Goal: Task Accomplishment & Management: Manage account settings

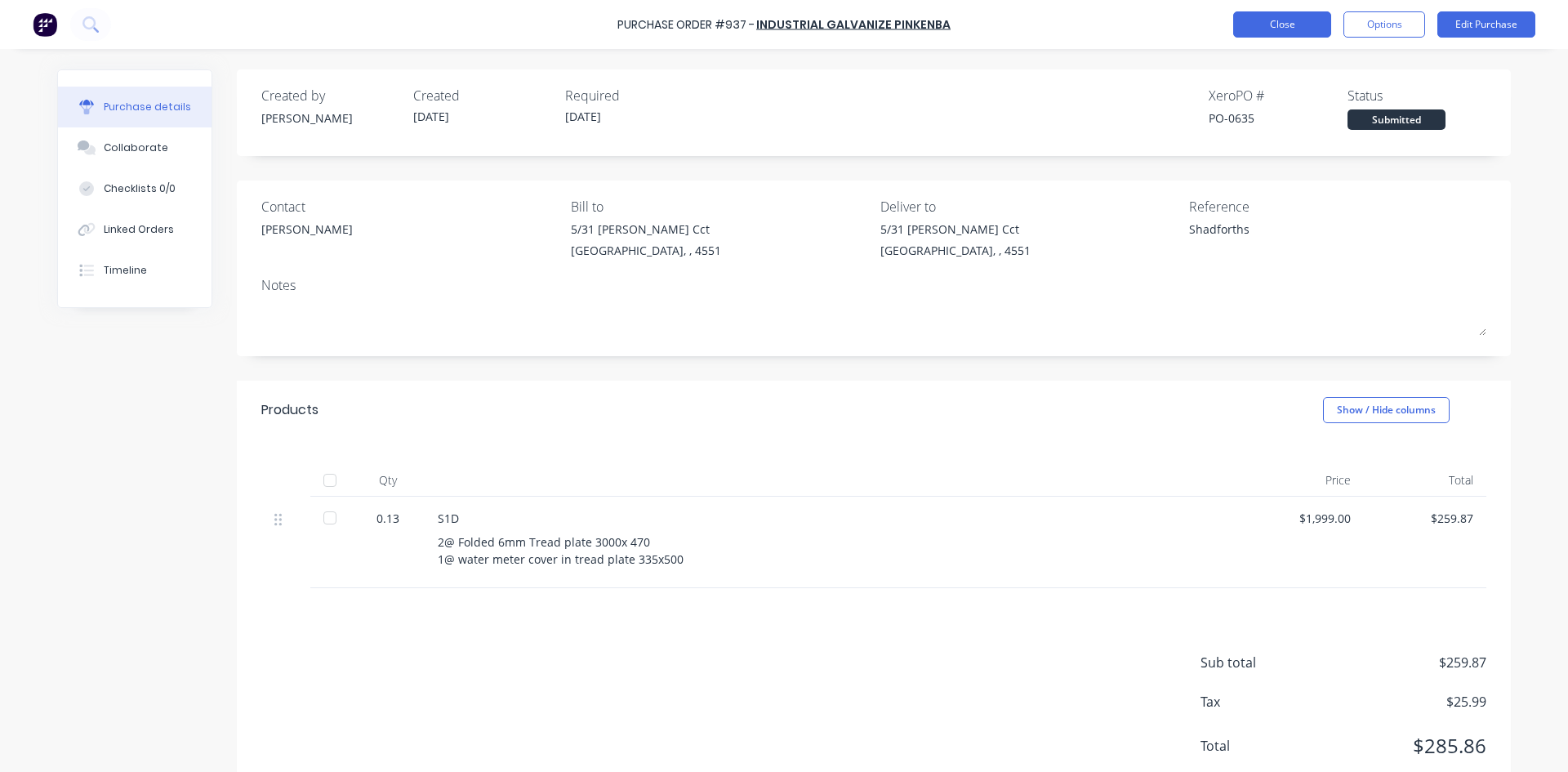
click at [1276, 24] on button "Close" at bounding box center [1282, 24] width 98 height 26
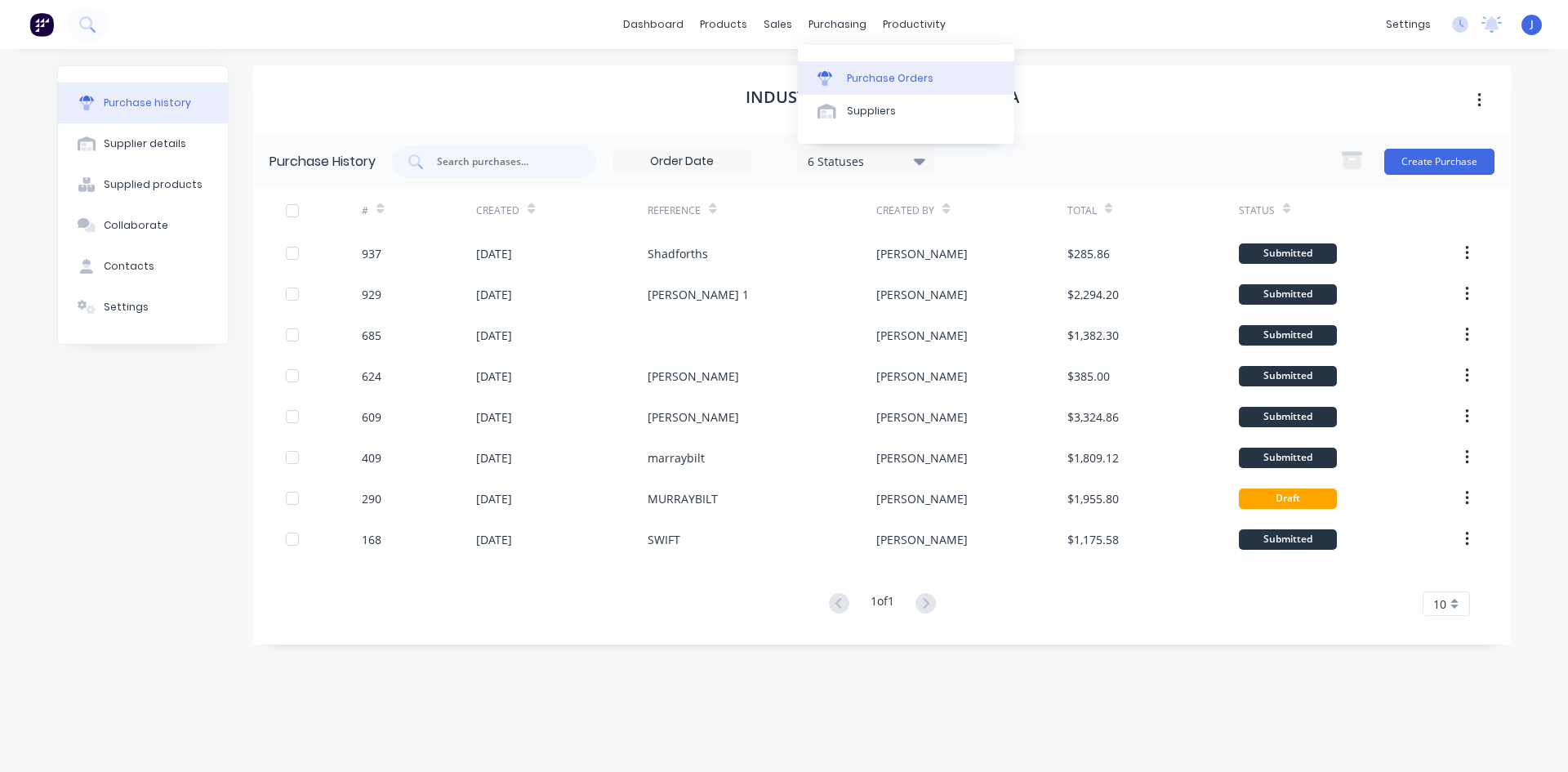
click at [851, 77] on div "Purchase Orders" at bounding box center [890, 79] width 87 height 15
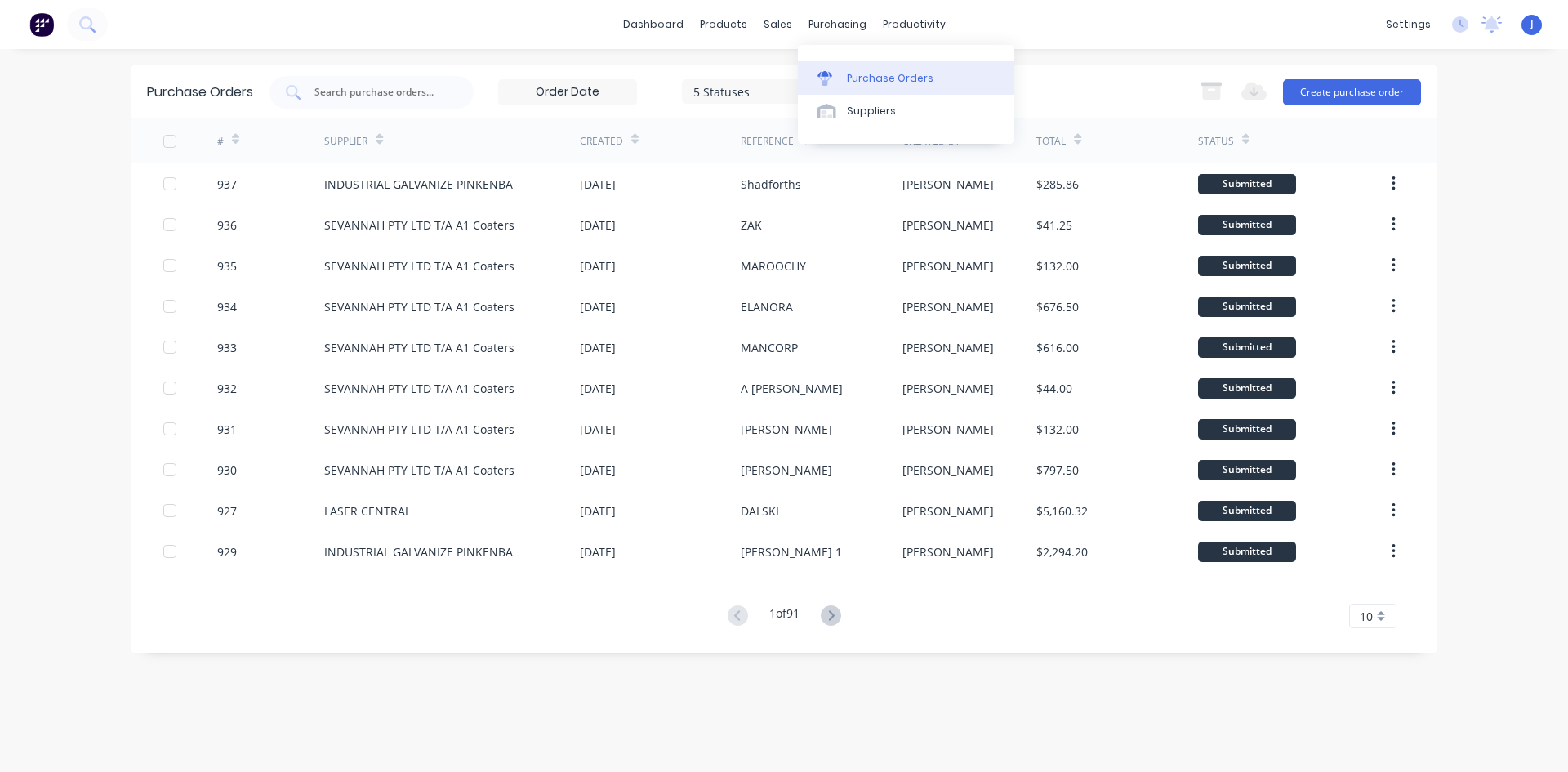
click at [876, 79] on div "Purchase Orders" at bounding box center [890, 79] width 87 height 15
click at [395, 96] on input "text" at bounding box center [380, 92] width 136 height 16
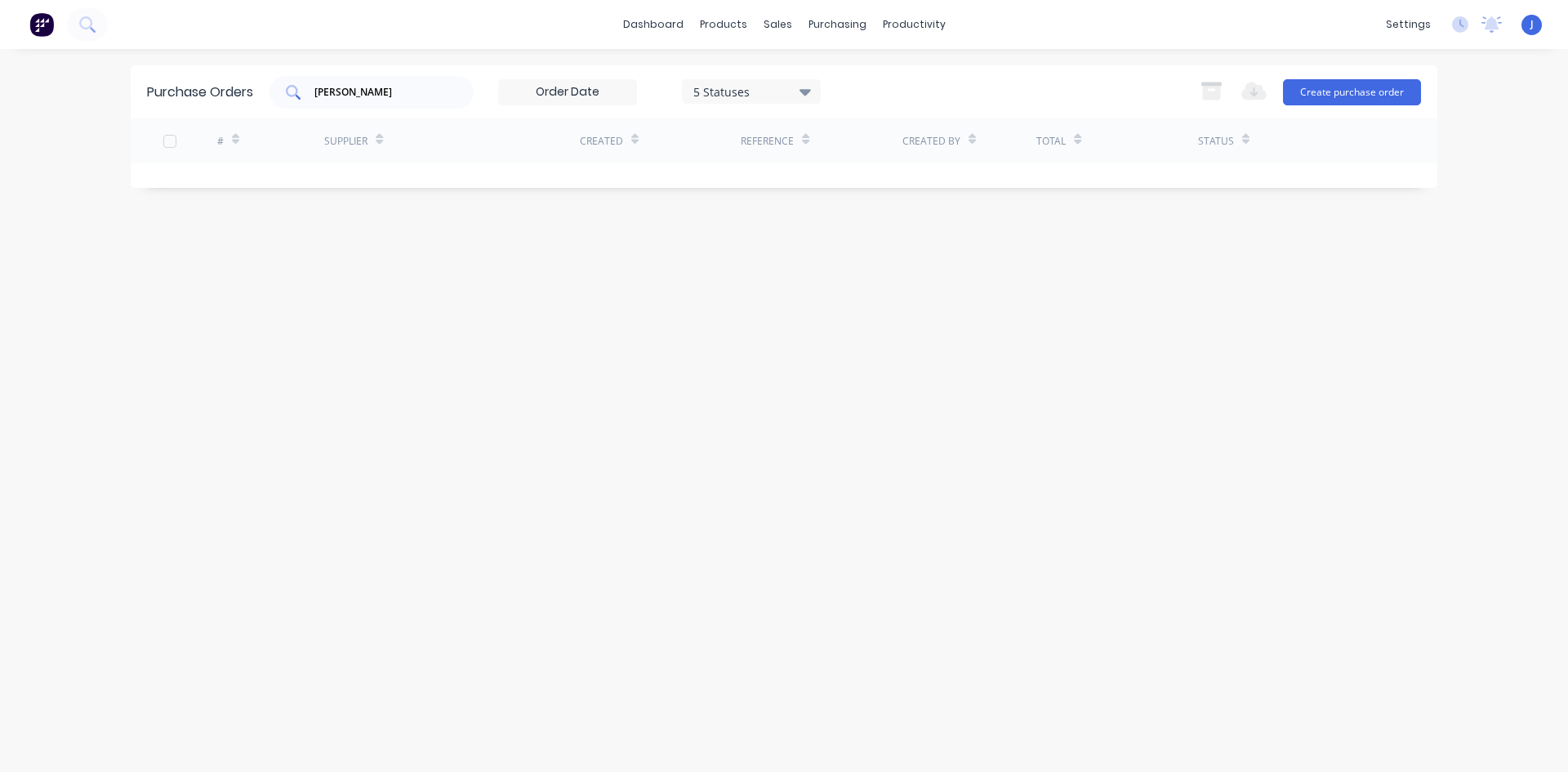
click at [348, 95] on input "albro" at bounding box center [380, 92] width 136 height 16
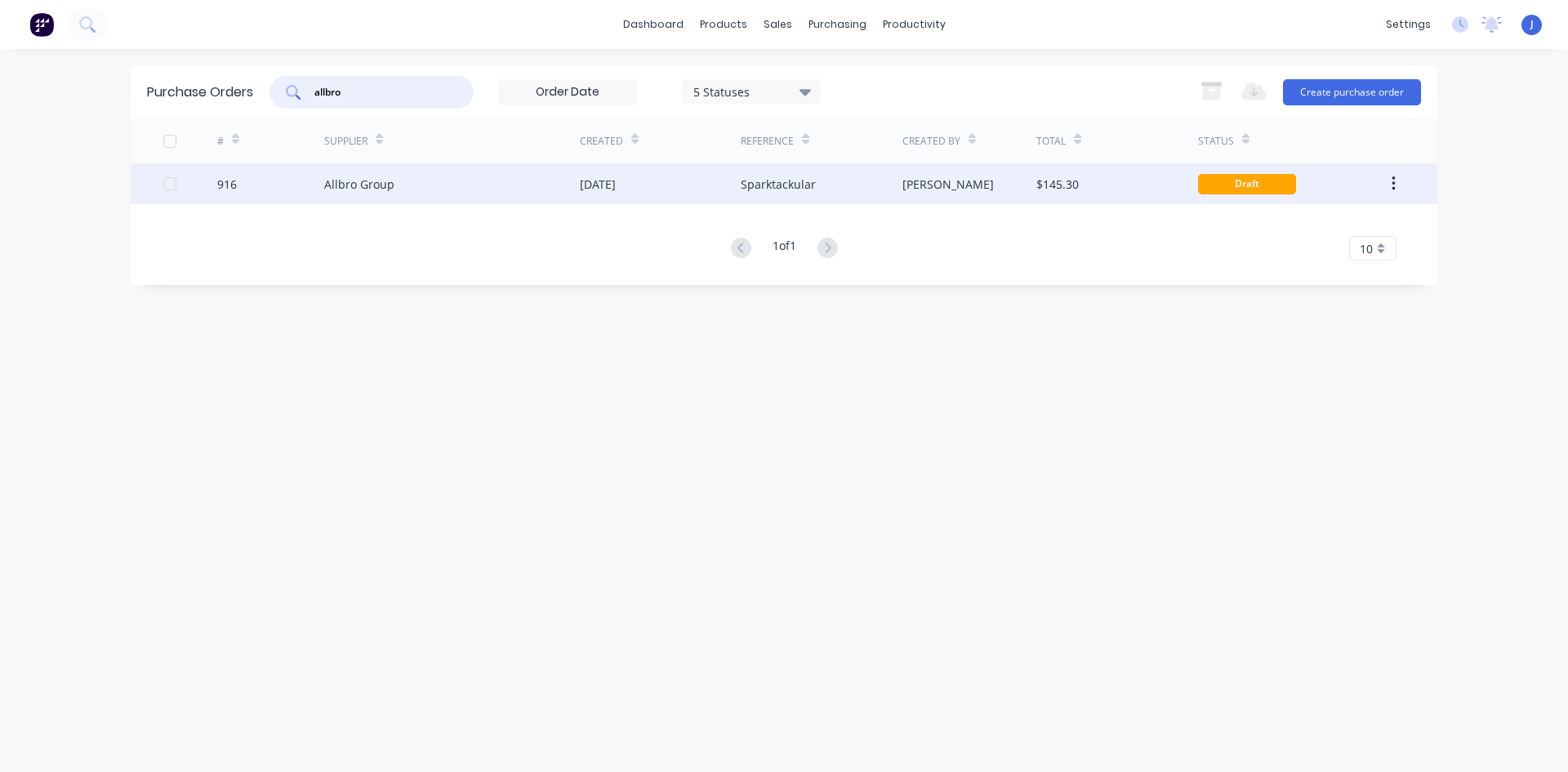
type input "allbro"
click at [484, 181] on div "Allbro Group" at bounding box center [452, 184] width 255 height 41
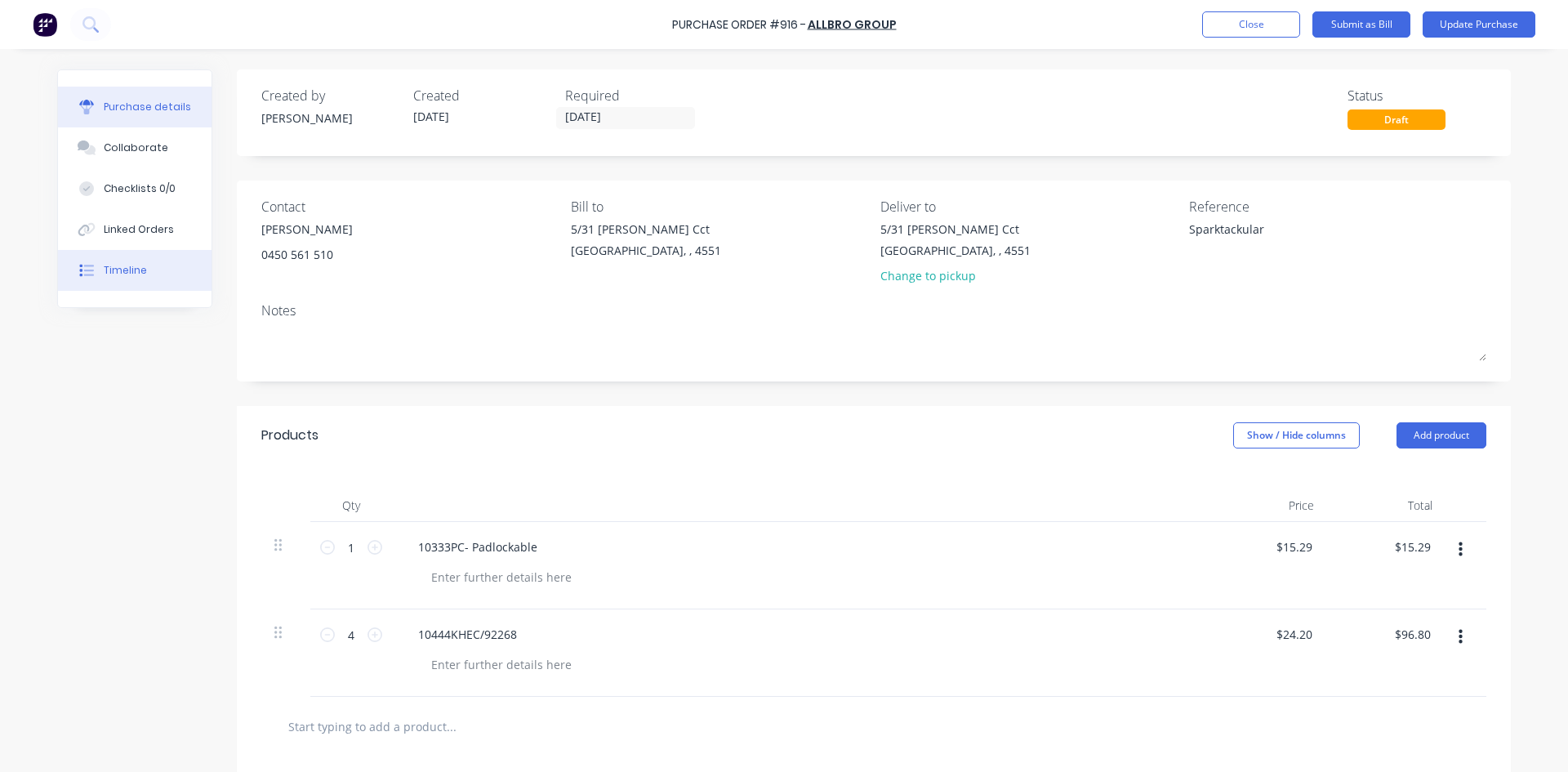
type textarea "x"
click at [104, 260] on button "Timeline" at bounding box center [135, 270] width 153 height 41
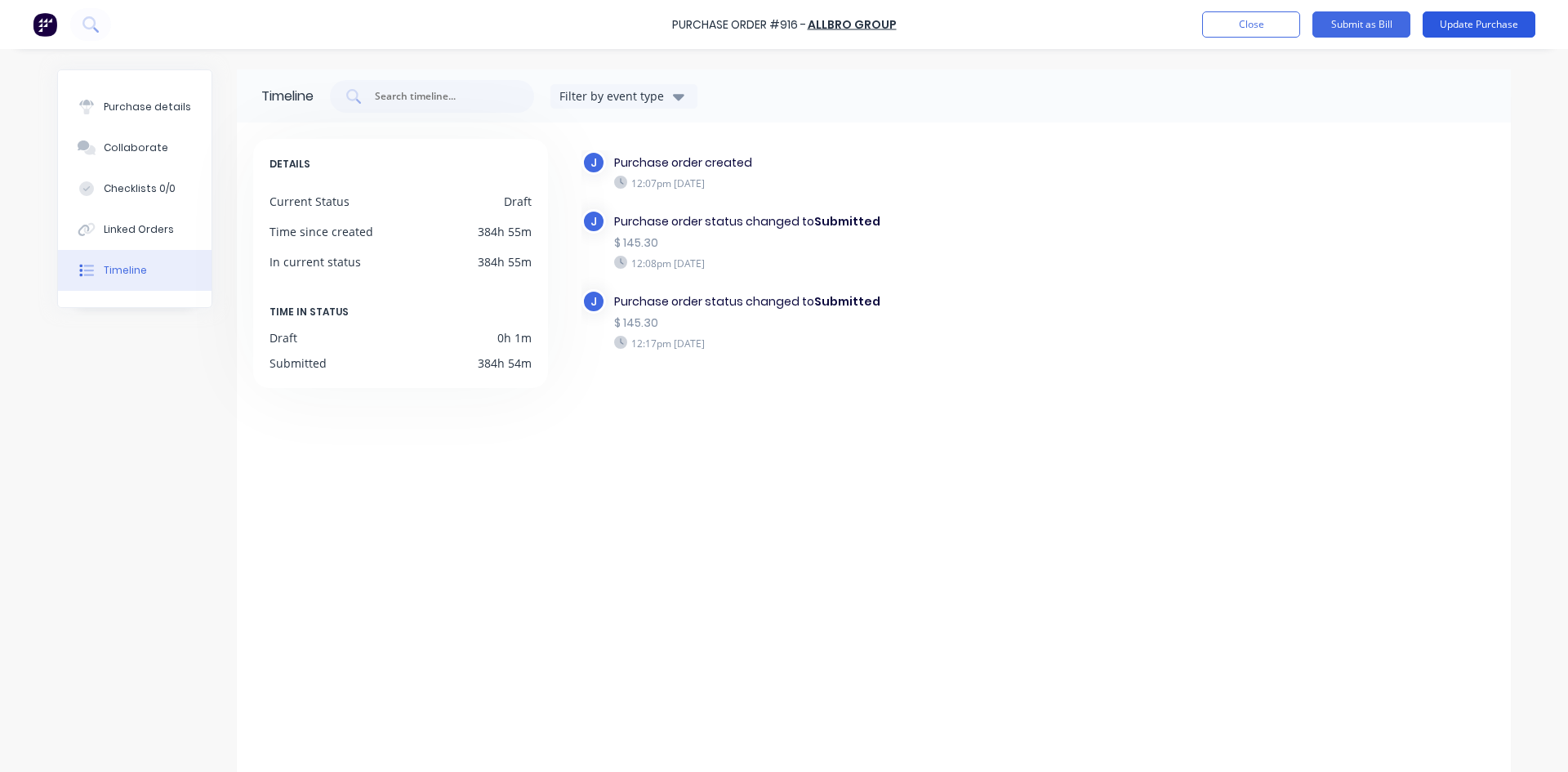
click at [1444, 28] on button "Update Purchase" at bounding box center [1479, 24] width 112 height 26
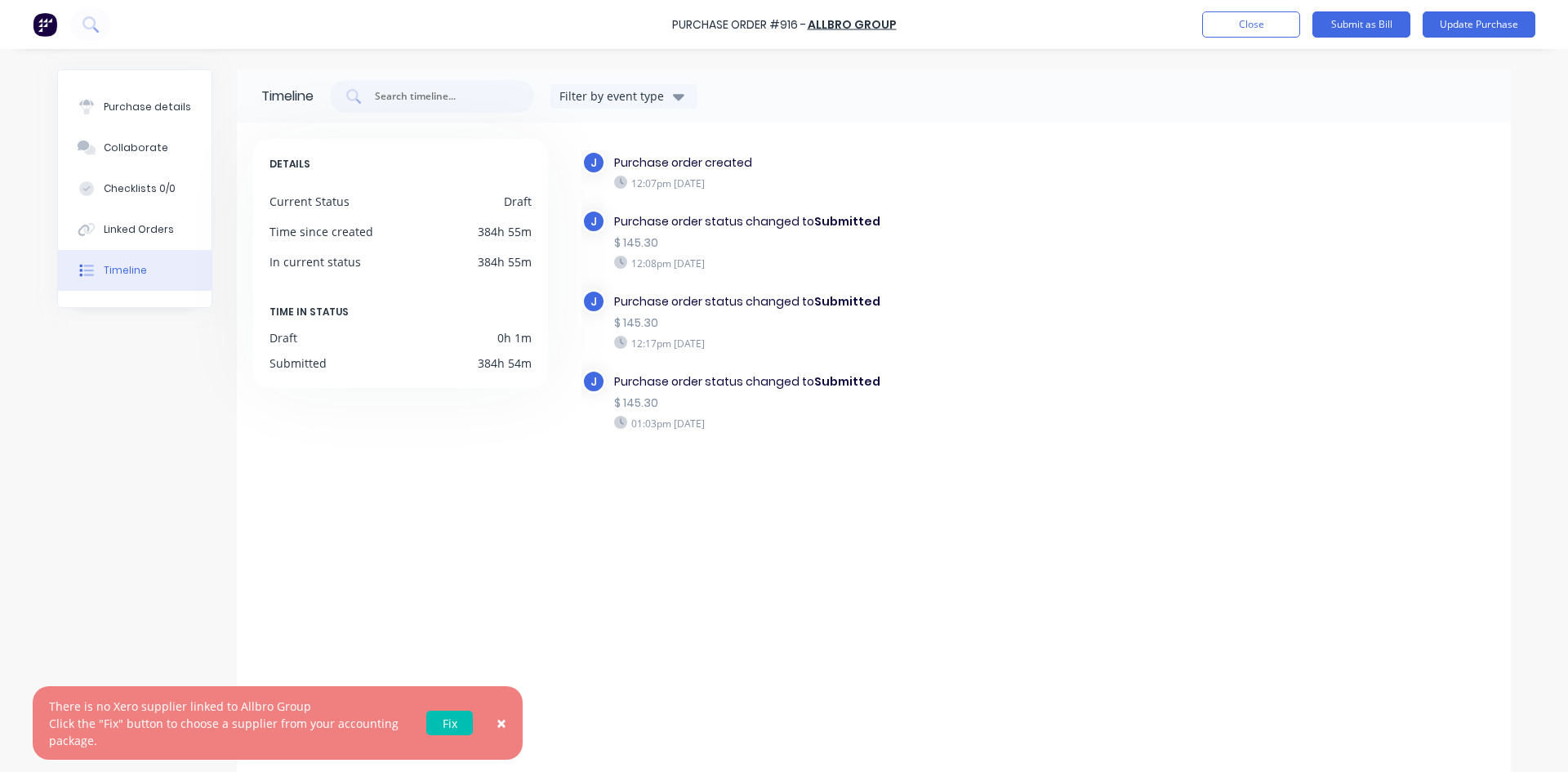
click at [439, 723] on link "Fix" at bounding box center [450, 723] width 47 height 24
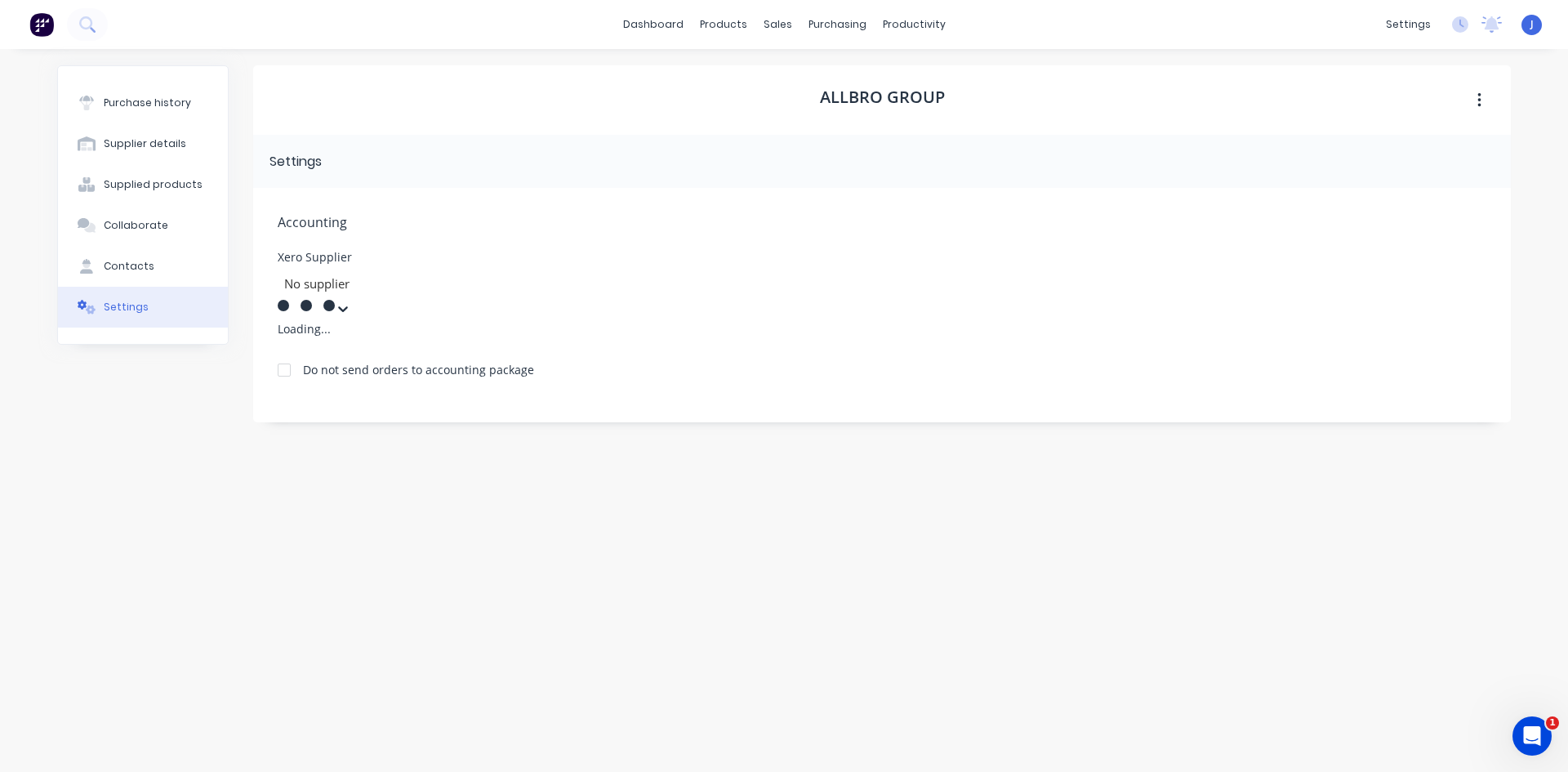
click at [351, 300] on icon at bounding box center [342, 308] width 16 height 16
click at [429, 280] on div at bounding box center [399, 284] width 235 height 21
type input "a"
click at [519, 239] on div "Accounting Xero Supplier No supplier Do not send orders to accounting package" at bounding box center [882, 284] width 1258 height 193
click at [288, 330] on div at bounding box center [283, 328] width 33 height 33
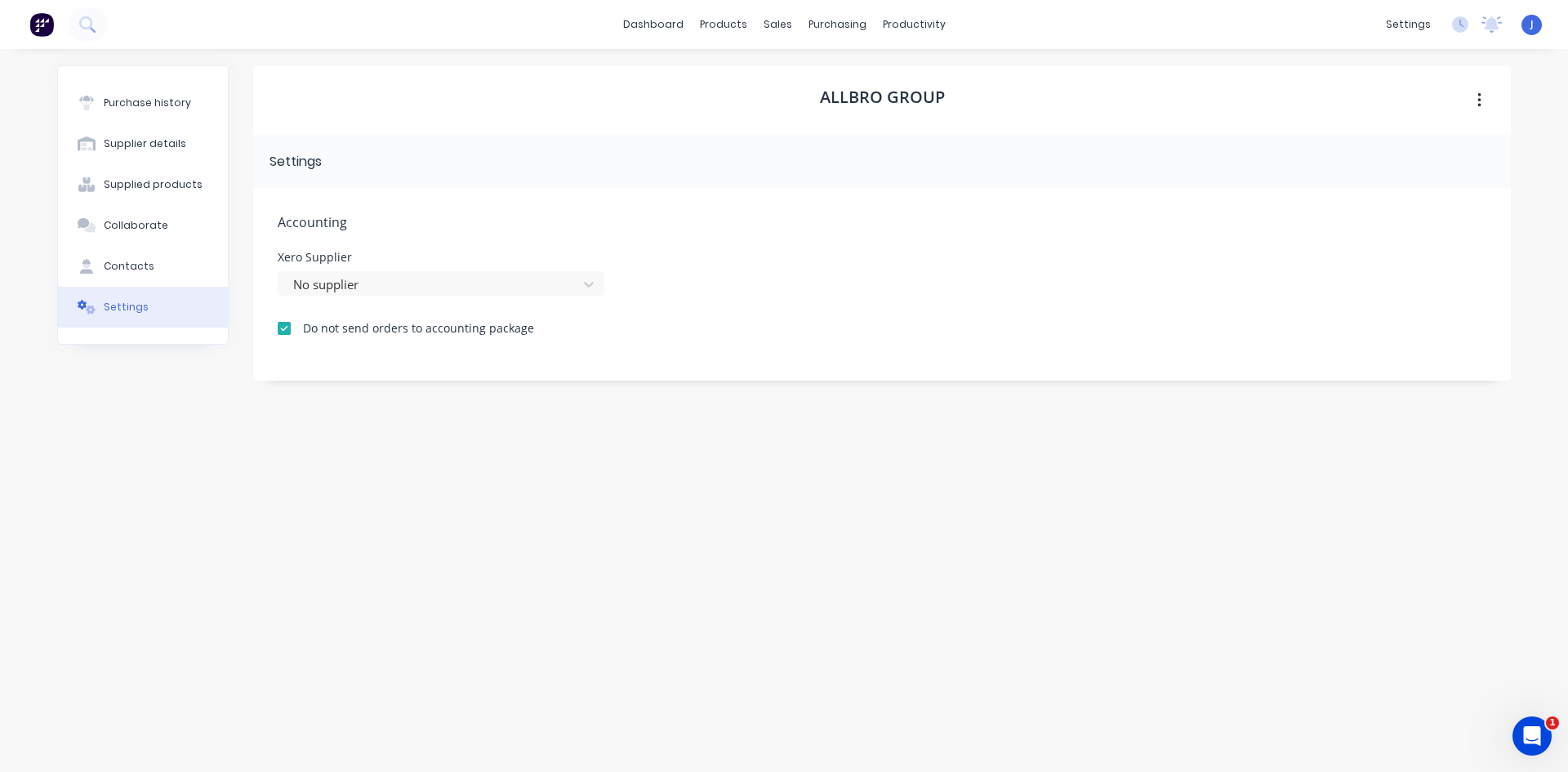
click at [725, 286] on div "Xero Supplier No supplier" at bounding box center [882, 273] width 1209 height 44
click at [1480, 100] on icon "button" at bounding box center [1478, 101] width 3 height 15
click at [1101, 139] on div "Settings" at bounding box center [882, 161] width 1258 height 53
click at [859, 80] on div "Purchase Orders" at bounding box center [890, 79] width 87 height 15
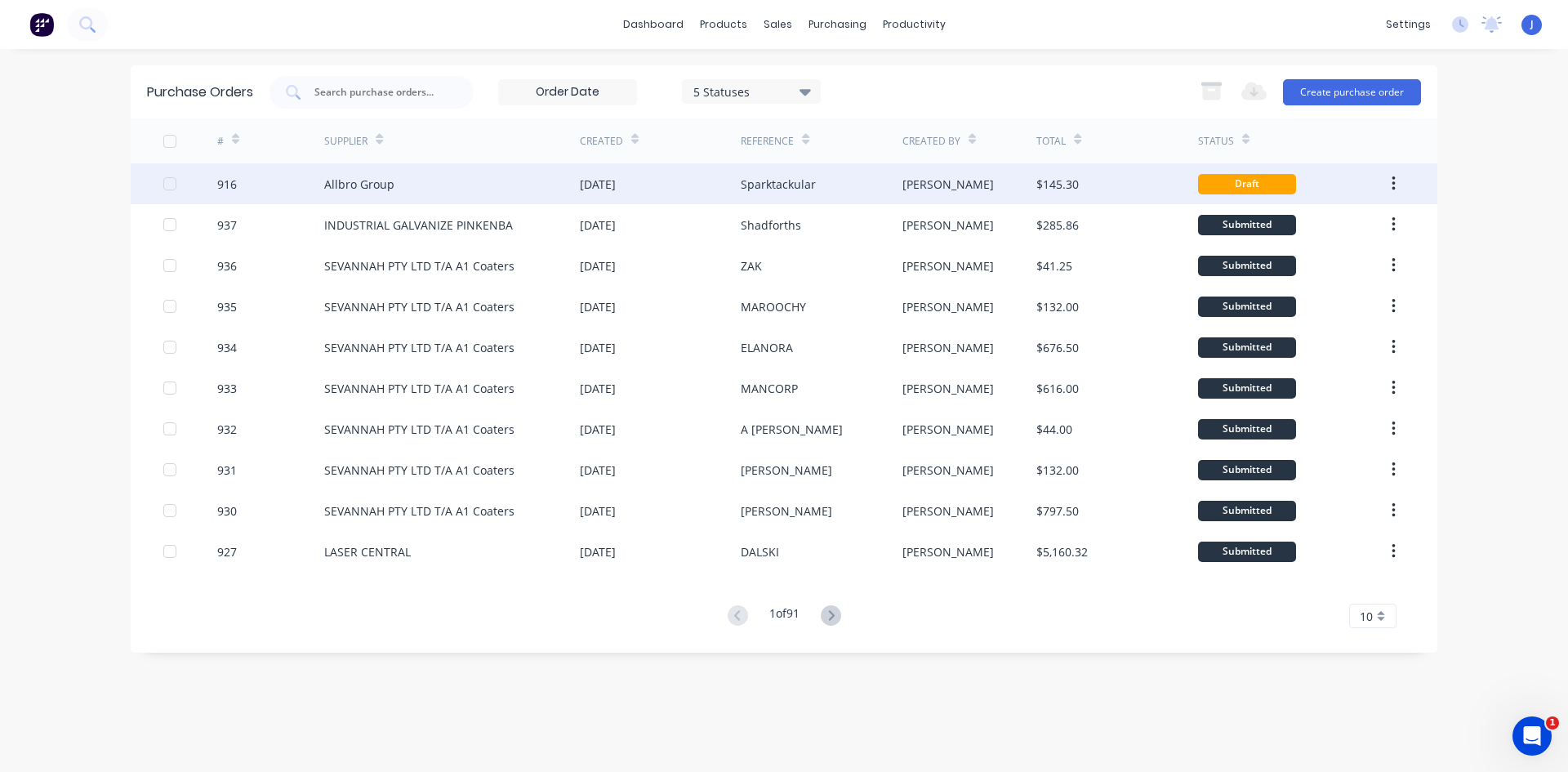
click at [460, 190] on div "Allbro Group" at bounding box center [452, 184] width 255 height 41
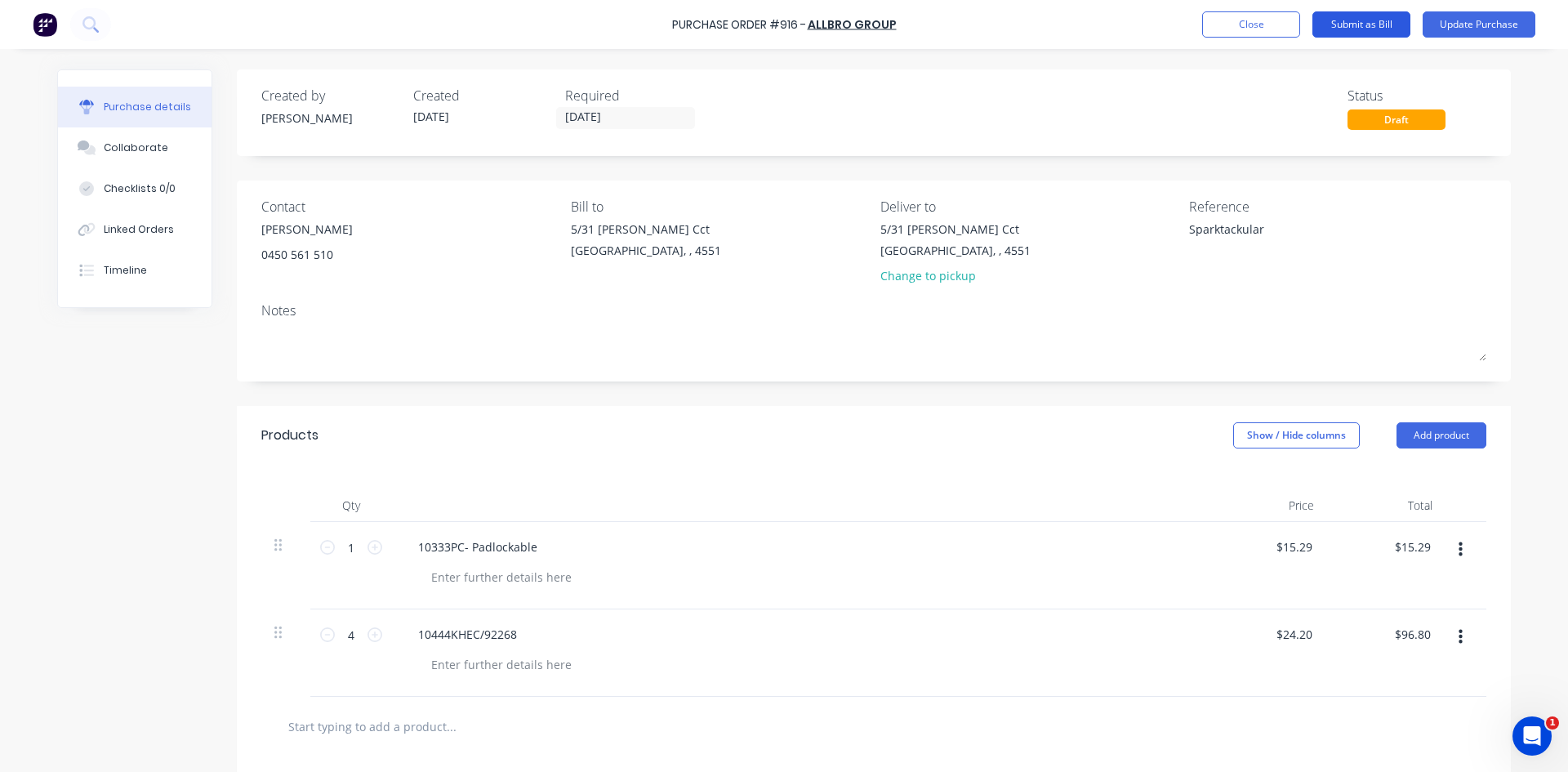
click at [1361, 25] on button "Submit as Bill" at bounding box center [1361, 24] width 98 height 26
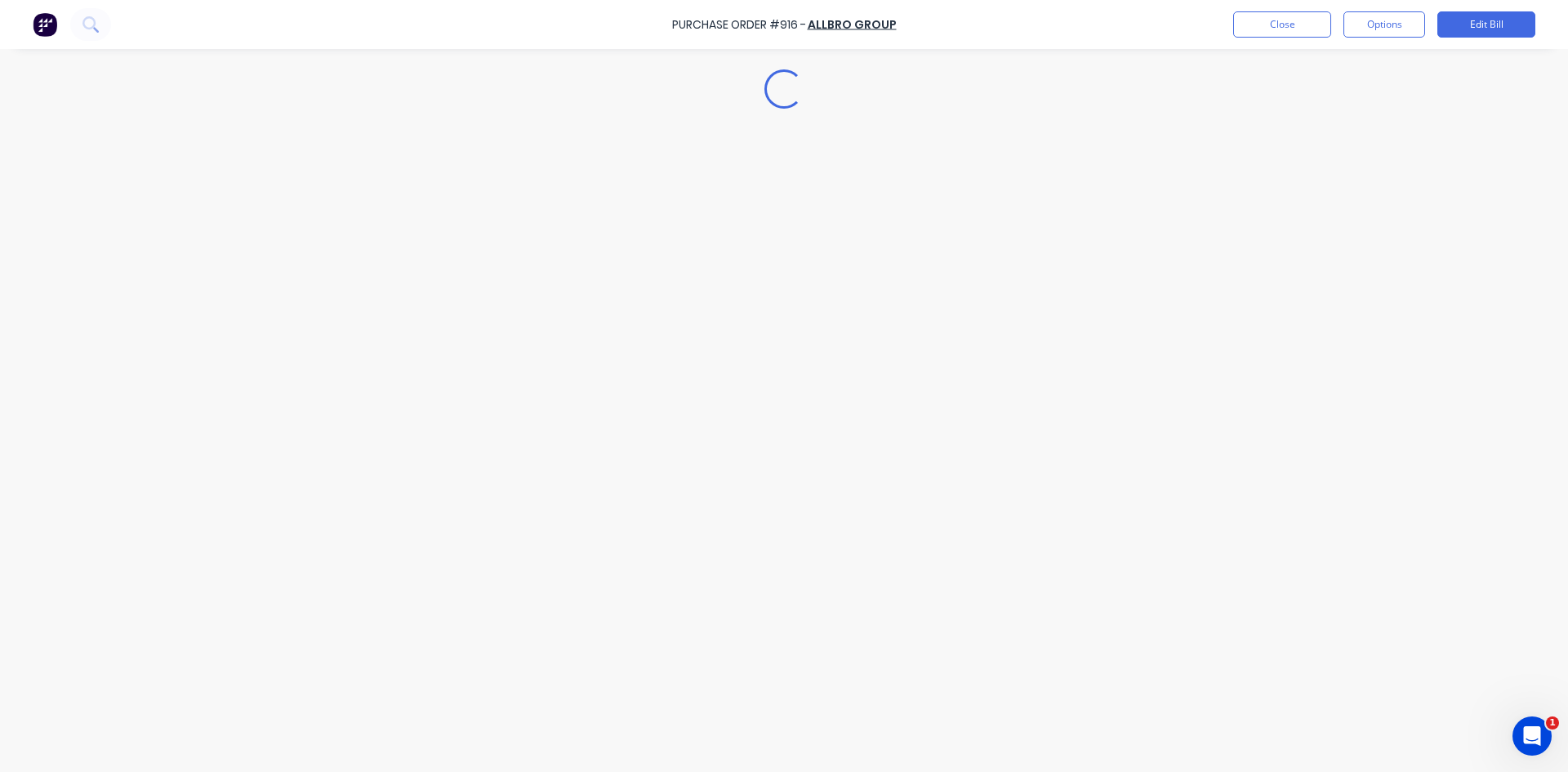
click at [1451, 20] on button "Edit Bill" at bounding box center [1487, 24] width 98 height 26
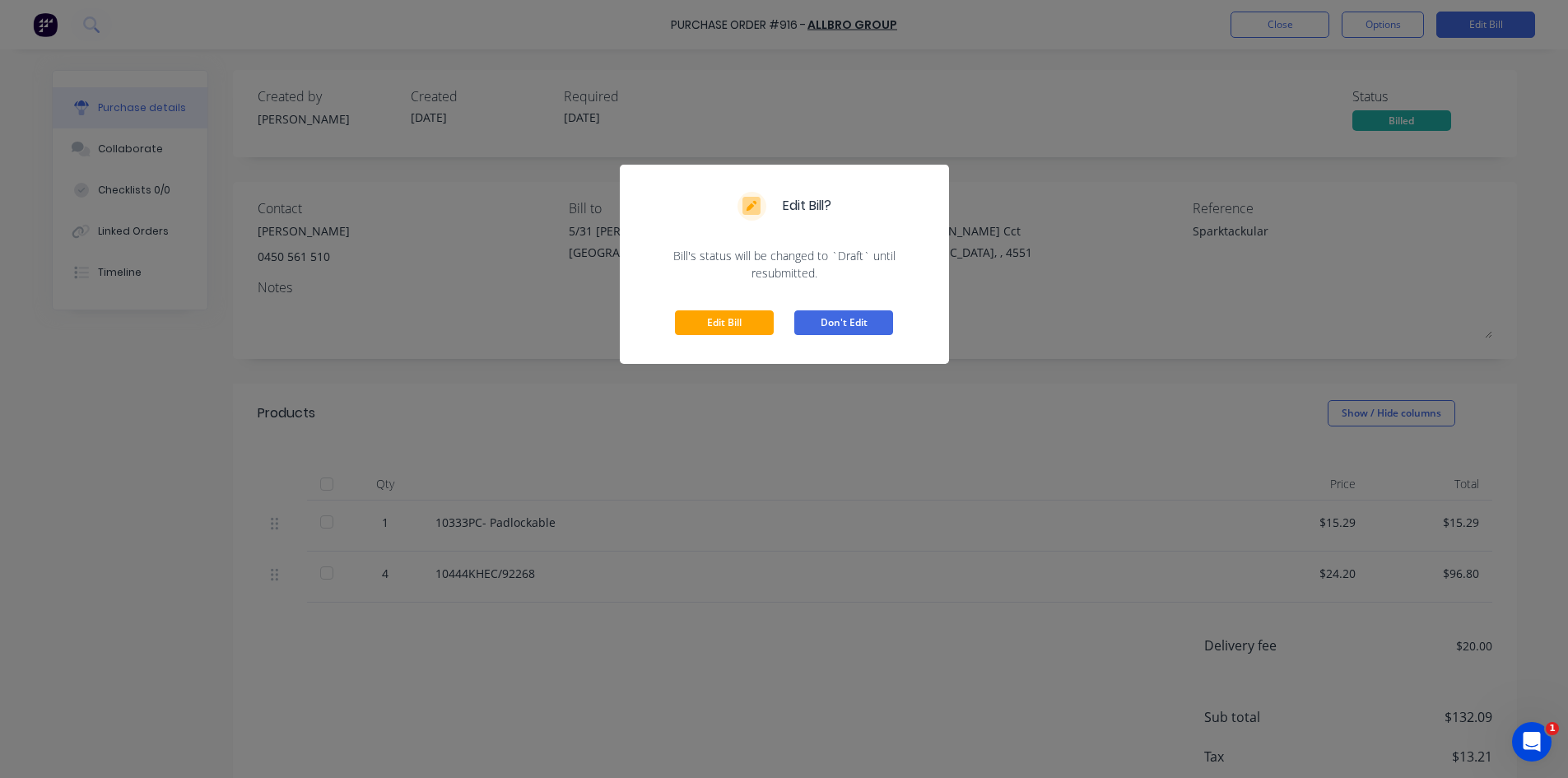
click at [843, 328] on button "Don't Edit" at bounding box center [844, 323] width 99 height 25
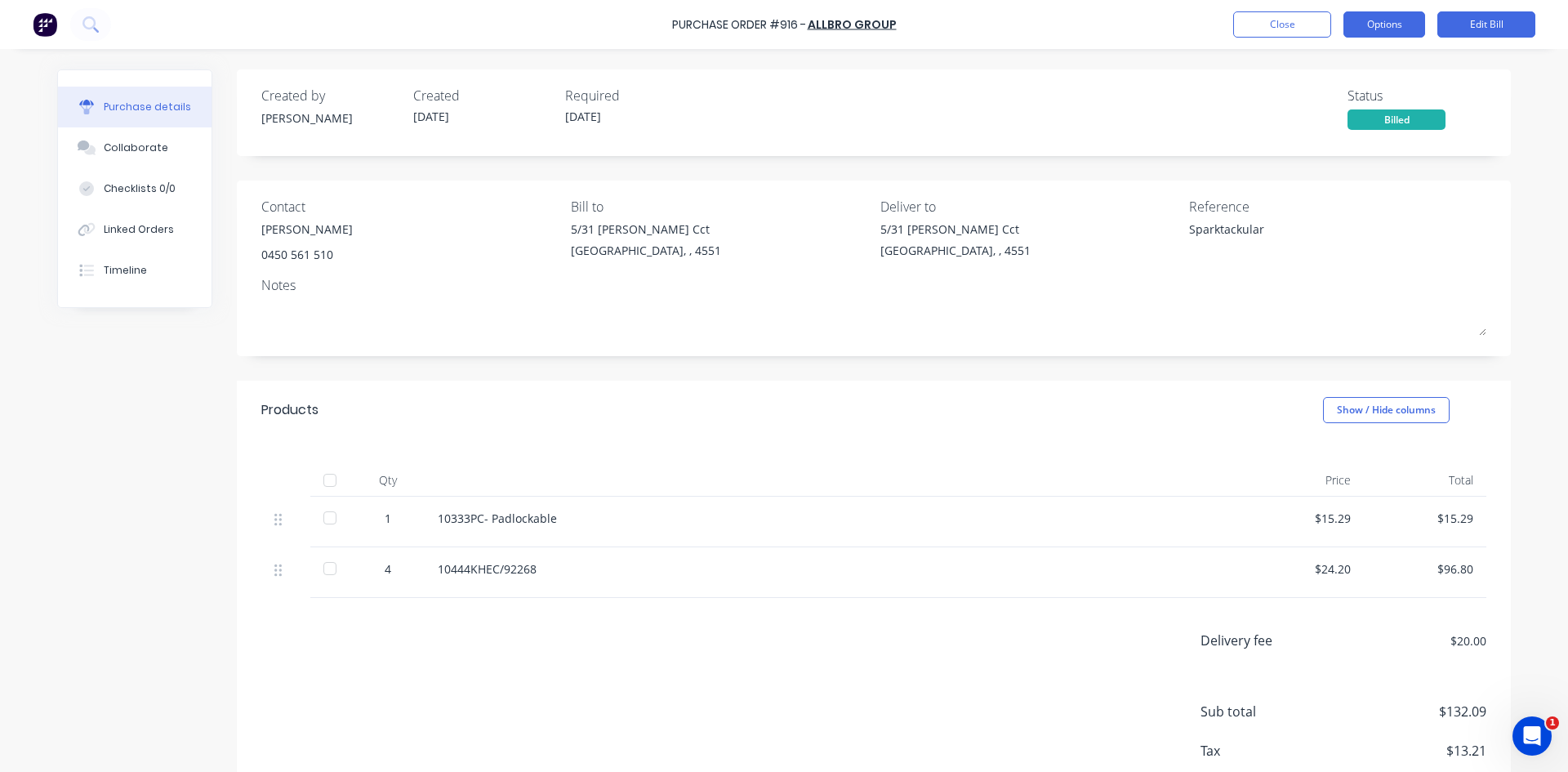
click at [1372, 33] on button "Options" at bounding box center [1384, 24] width 81 height 26
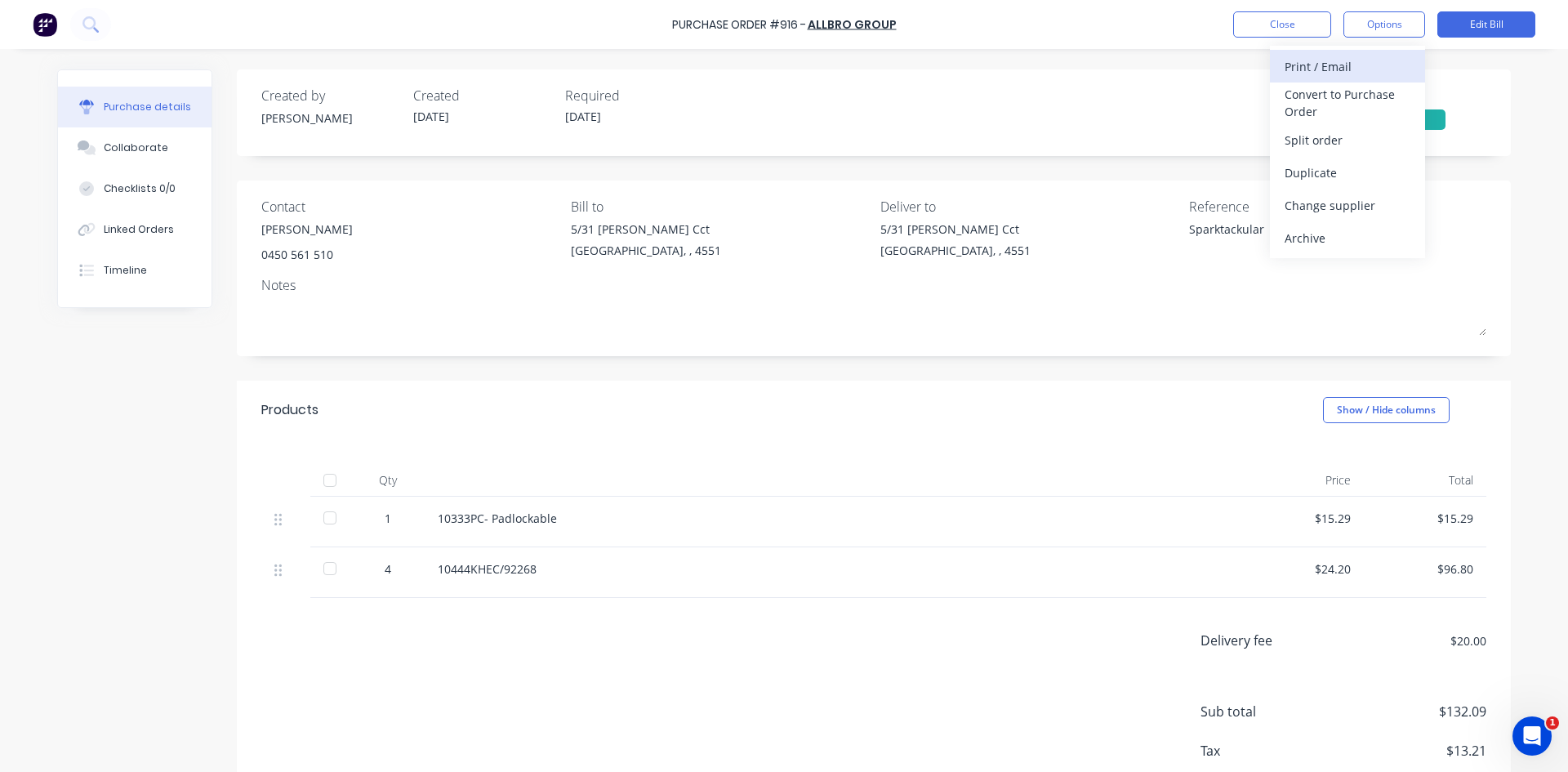
click at [1347, 74] on div "Print / Email" at bounding box center [1347, 66] width 125 height 23
click at [1325, 102] on div "With pricing" at bounding box center [1347, 98] width 125 height 23
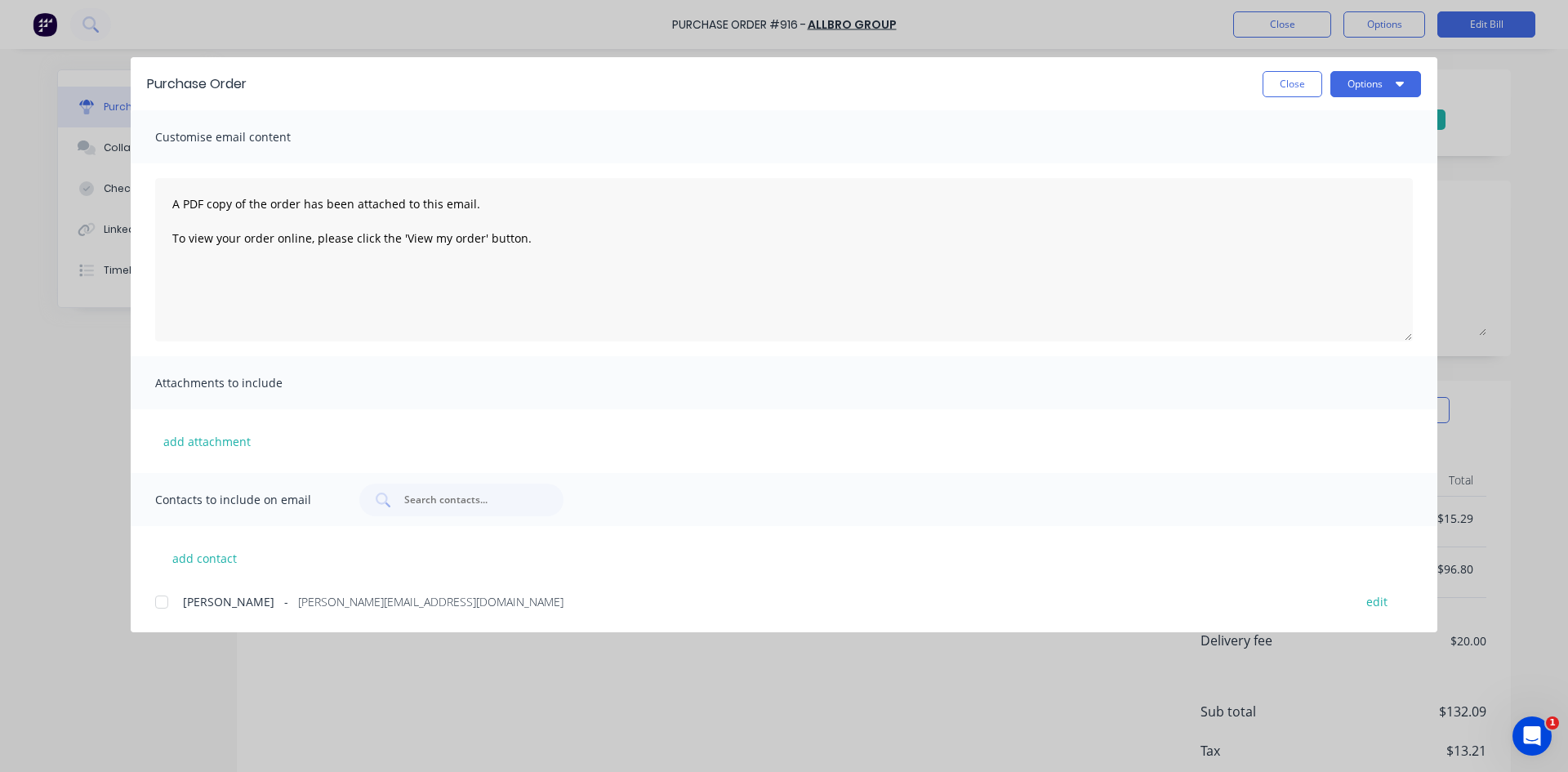
click at [156, 604] on div at bounding box center [161, 602] width 33 height 33
click at [1372, 87] on button "Options" at bounding box center [1375, 84] width 91 height 26
click at [1331, 197] on div "Email" at bounding box center [1343, 190] width 125 height 23
click at [1274, 87] on button "Close" at bounding box center [1293, 84] width 60 height 26
